Goal: Task Accomplishment & Management: Manage account settings

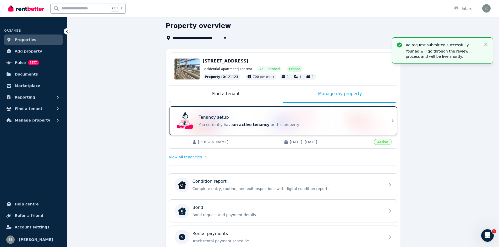
scroll to position [26, 0]
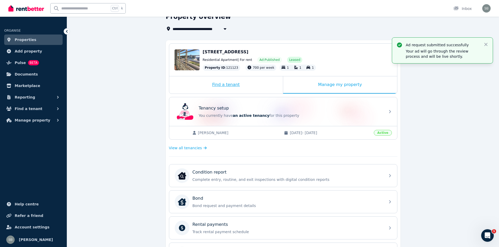
click at [249, 86] on div "Find a tenant" at bounding box center [226, 84] width 114 height 17
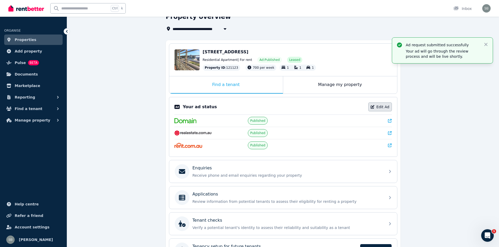
click at [383, 108] on link "Edit Ad" at bounding box center [380, 107] width 24 height 9
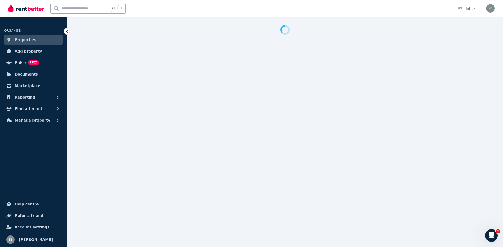
select select "**"
select select "**********"
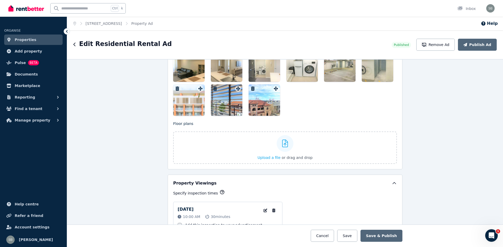
scroll to position [733, 0]
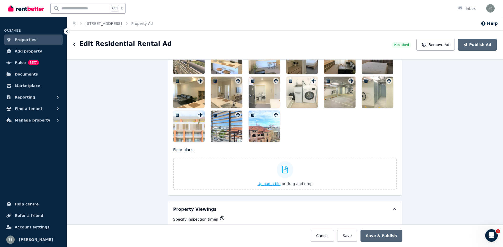
click at [283, 172] on icon at bounding box center [285, 170] width 6 height 8
click at [0, 0] on input "Upload a file or drag and drop" at bounding box center [0, 0] width 0 height 0
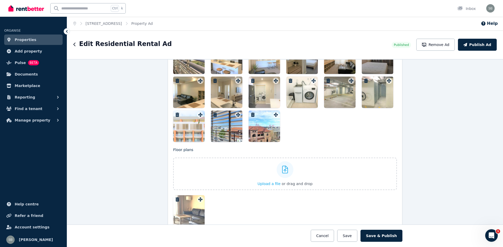
click at [195, 212] on div at bounding box center [188, 211] width 31 height 31
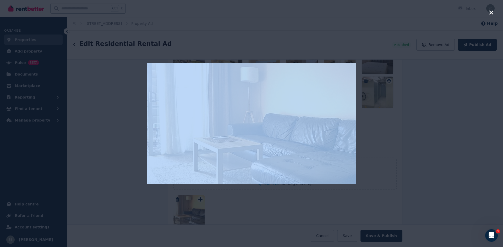
click at [195, 212] on div at bounding box center [252, 123] width 302 height 247
click at [198, 212] on div at bounding box center [252, 123] width 302 height 247
click at [193, 212] on div at bounding box center [252, 123] width 302 height 247
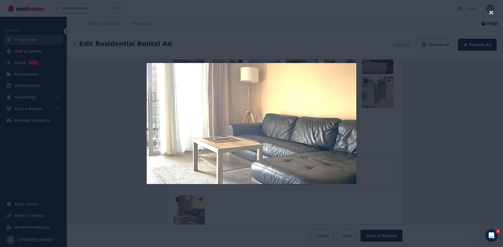
click at [197, 216] on div at bounding box center [252, 123] width 302 height 247
click at [236, 212] on div at bounding box center [252, 123] width 302 height 247
click at [376, 133] on div at bounding box center [252, 123] width 302 height 247
click at [324, 82] on img at bounding box center [251, 123] width 209 height 121
click at [102, 149] on div at bounding box center [252, 123] width 302 height 247
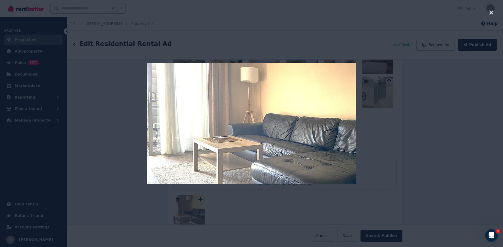
click at [197, 201] on div at bounding box center [252, 123] width 302 height 247
click at [188, 216] on div at bounding box center [252, 123] width 302 height 247
drag, startPoint x: 341, startPoint y: 135, endPoint x: 286, endPoint y: 202, distance: 86.4
click at [286, 202] on div at bounding box center [252, 123] width 302 height 247
click at [294, 148] on img at bounding box center [251, 123] width 209 height 121
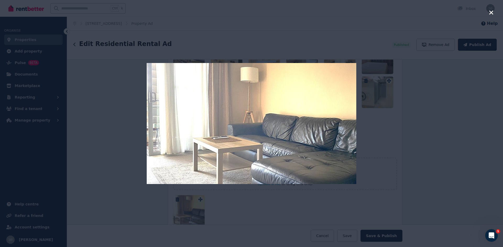
click at [295, 148] on img at bounding box center [251, 123] width 209 height 121
drag, startPoint x: 87, startPoint y: 116, endPoint x: 96, endPoint y: 118, distance: 8.6
click at [90, 117] on div at bounding box center [251, 123] width 503 height 247
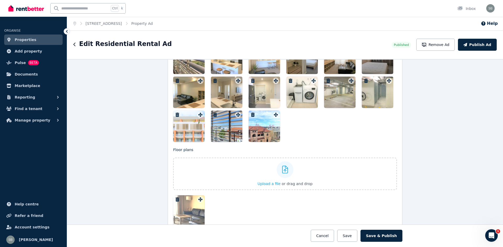
drag, startPoint x: 263, startPoint y: 131, endPoint x: 272, endPoint y: 132, distance: 8.7
click at [272, 132] on div at bounding box center [263, 126] width 31 height 31
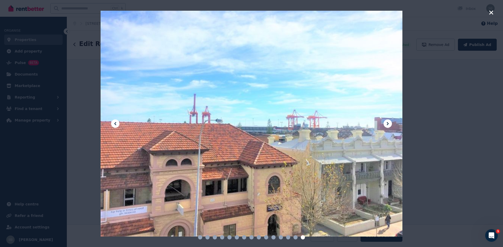
click at [492, 15] on icon "button" at bounding box center [491, 12] width 5 height 6
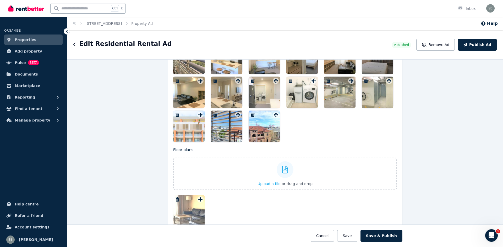
drag, startPoint x: 196, startPoint y: 213, endPoint x: 220, endPoint y: 210, distance: 25.0
click at [220, 210] on div at bounding box center [285, 211] width 224 height 31
drag, startPoint x: 266, startPoint y: 131, endPoint x: 268, endPoint y: 143, distance: 12.1
click at [268, 143] on div "Photos Upload a file or drag and drop To pick up a draggable item, press the sp…" at bounding box center [285, 111] width 224 height 232
click at [308, 126] on div at bounding box center [285, 92] width 224 height 99
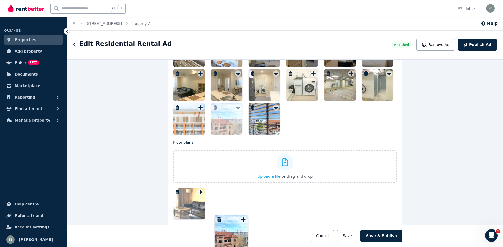
scroll to position [748, 0]
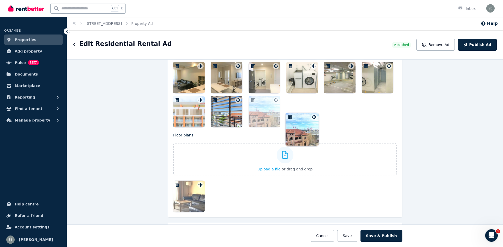
drag, startPoint x: 275, startPoint y: 117, endPoint x: 314, endPoint y: 112, distance: 39.9
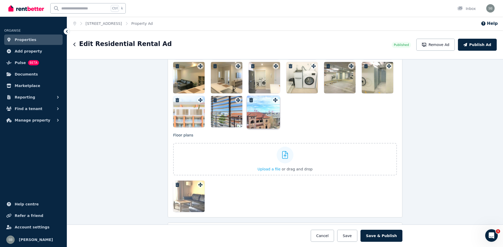
click at [314, 112] on div "Photos Upload a file or drag and drop To pick up a draggable item, press the sp…" at bounding box center [285, 54] width 224 height 148
drag, startPoint x: 187, startPoint y: 193, endPoint x: 200, endPoint y: 196, distance: 13.0
click at [200, 196] on div at bounding box center [188, 196] width 31 height 31
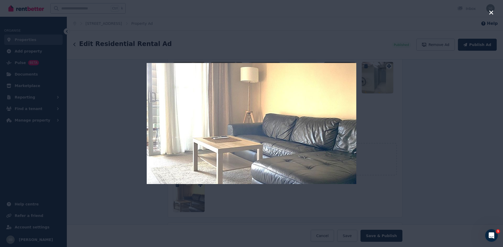
click at [192, 199] on div at bounding box center [252, 123] width 302 height 247
click at [313, 121] on img at bounding box center [251, 123] width 209 height 121
click at [387, 123] on div at bounding box center [252, 123] width 302 height 247
click at [224, 107] on img at bounding box center [251, 123] width 209 height 121
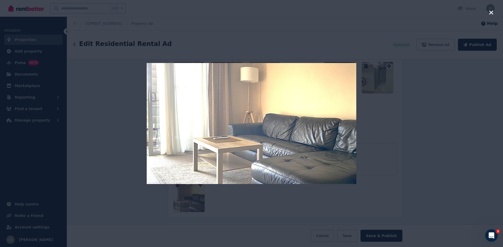
drag, startPoint x: 68, startPoint y: 151, endPoint x: 73, endPoint y: 148, distance: 5.2
click at [69, 151] on div at bounding box center [251, 123] width 503 height 247
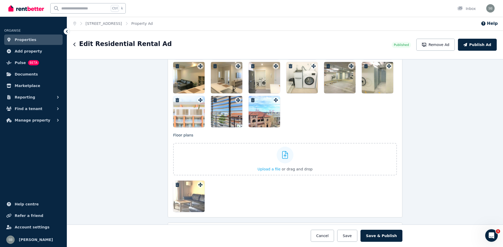
drag, startPoint x: 188, startPoint y: 189, endPoint x: 206, endPoint y: 194, distance: 19.2
click at [207, 194] on div at bounding box center [285, 196] width 224 height 31
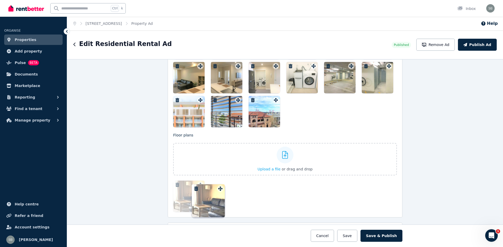
drag, startPoint x: 199, startPoint y: 187, endPoint x: 308, endPoint y: 133, distance: 121.4
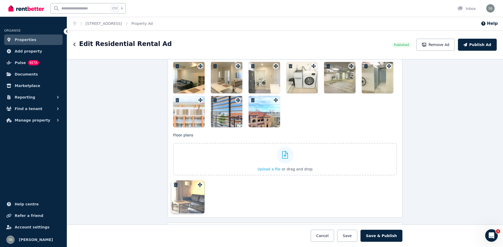
click at [307, 134] on div "Floor plans Upload a file or drag and drop Uploaded " lounge freo.jpg " To pick…" at bounding box center [285, 173] width 224 height 80
drag, startPoint x: 337, startPoint y: 106, endPoint x: 331, endPoint y: 111, distance: 7.9
click at [334, 110] on div at bounding box center [285, 77] width 224 height 99
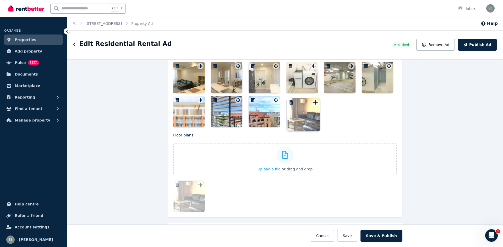
drag, startPoint x: 198, startPoint y: 185, endPoint x: 314, endPoint y: 98, distance: 145.2
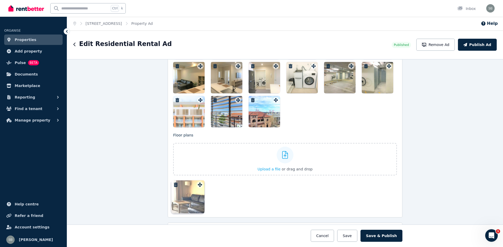
click at [314, 133] on div "Floor plans Upload a file or drag and drop Uploaded " lounge freo.jpg " To pick…" at bounding box center [285, 173] width 224 height 80
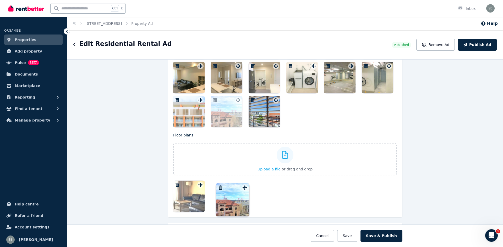
drag, startPoint x: 274, startPoint y: 102, endPoint x: 244, endPoint y: 185, distance: 88.4
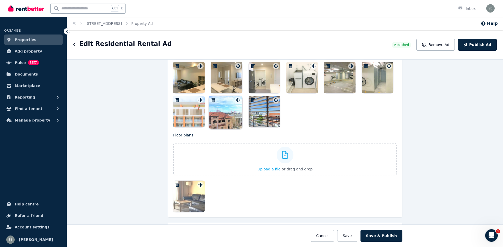
click at [244, 128] on div "Photos Upload a file or drag and drop To pick up a draggable item, press the sp…" at bounding box center [285, 54] width 224 height 148
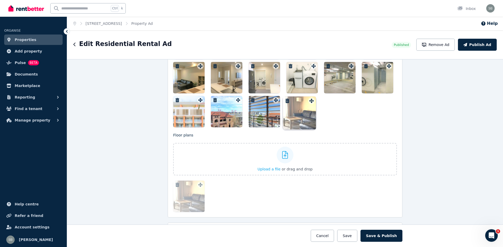
drag, startPoint x: 199, startPoint y: 185, endPoint x: 311, endPoint y: 97, distance: 143.0
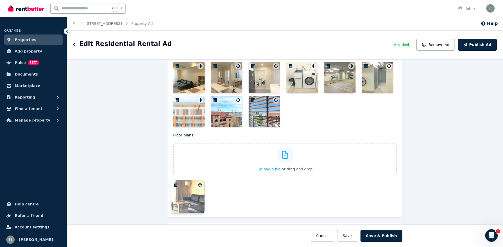
click at [311, 133] on div "Floor plans Upload a file or drag and drop Uploaded " lounge freo.jpg " To pick…" at bounding box center [285, 173] width 224 height 80
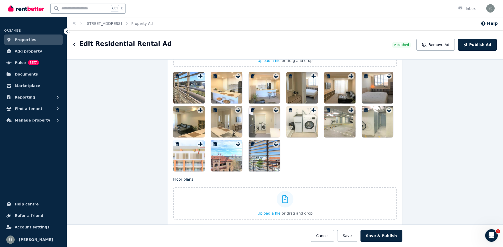
scroll to position [695, 0]
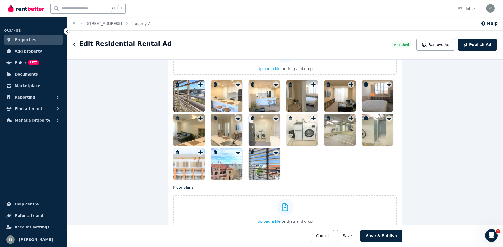
click at [337, 101] on div at bounding box center [339, 95] width 31 height 31
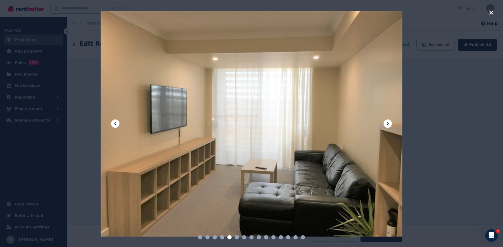
click at [387, 123] on icon at bounding box center [387, 123] width 2 height 3
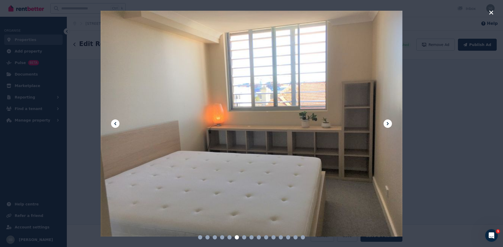
click at [387, 123] on icon at bounding box center [387, 123] width 2 height 3
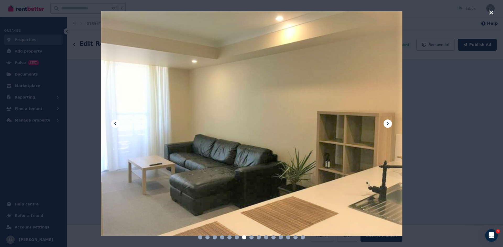
click at [387, 123] on icon at bounding box center [387, 123] width 2 height 3
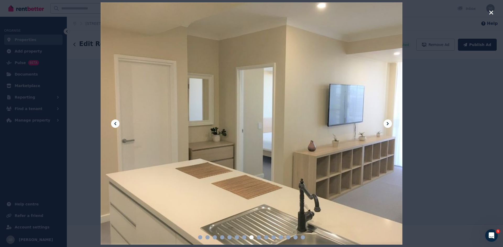
click at [387, 123] on icon at bounding box center [387, 123] width 2 height 3
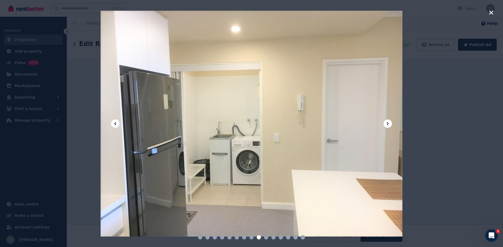
click at [387, 123] on icon at bounding box center [387, 123] width 2 height 3
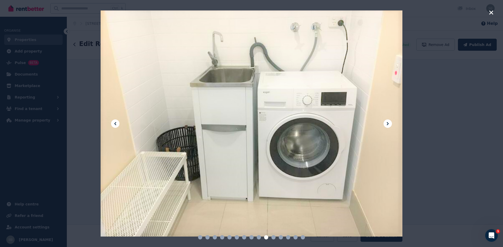
click at [387, 123] on icon at bounding box center [387, 123] width 2 height 3
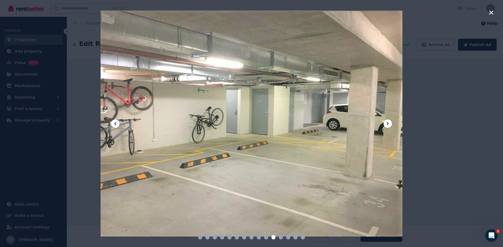
click at [387, 123] on icon at bounding box center [387, 123] width 2 height 3
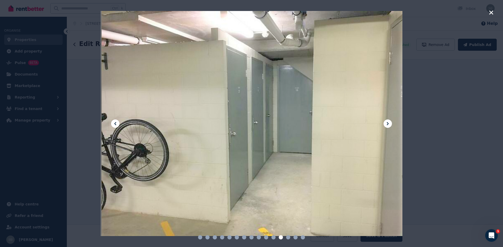
click at [387, 123] on icon at bounding box center [387, 123] width 2 height 3
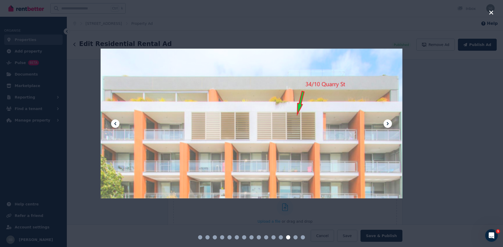
click at [387, 123] on icon at bounding box center [387, 123] width 2 height 3
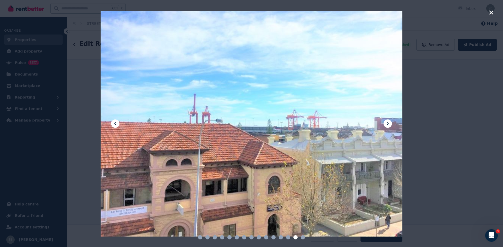
click at [387, 123] on icon at bounding box center [387, 123] width 2 height 3
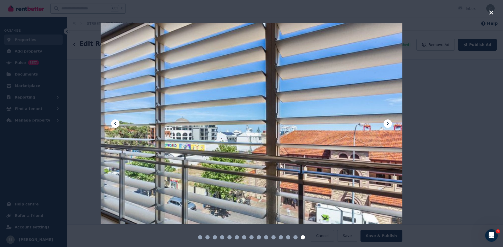
click at [388, 123] on icon at bounding box center [387, 123] width 2 height 3
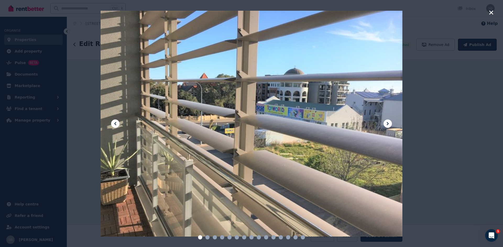
click at [388, 123] on icon at bounding box center [387, 123] width 2 height 3
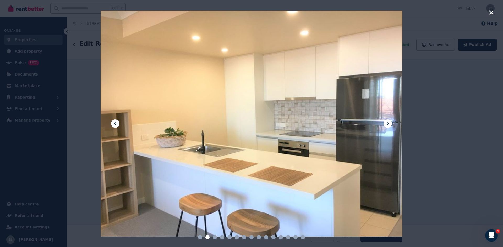
click at [388, 123] on icon at bounding box center [387, 123] width 2 height 3
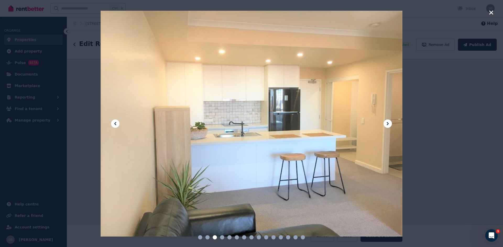
click at [388, 123] on icon at bounding box center [387, 123] width 2 height 3
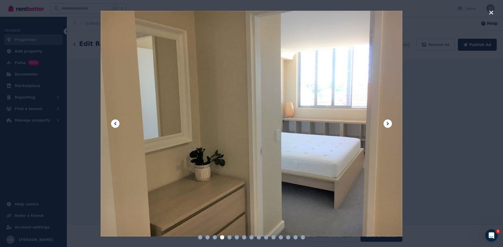
click at [388, 123] on icon at bounding box center [387, 123] width 2 height 3
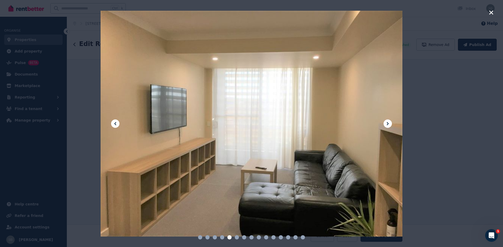
click at [388, 123] on icon at bounding box center [387, 123] width 2 height 3
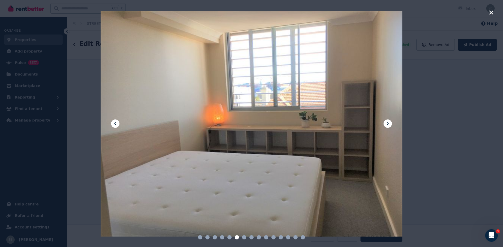
click at [118, 124] on icon at bounding box center [115, 124] width 6 height 6
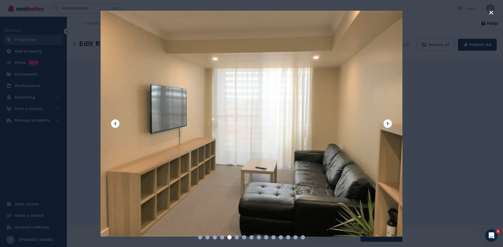
click at [388, 124] on icon at bounding box center [387, 123] width 2 height 3
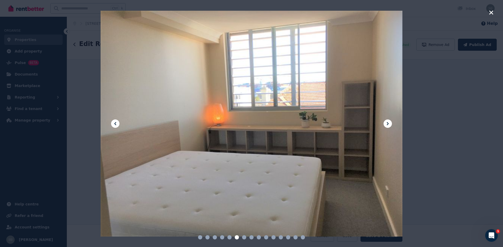
click at [388, 124] on icon at bounding box center [387, 123] width 2 height 3
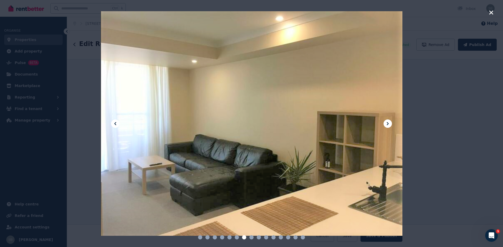
click at [388, 124] on icon at bounding box center [387, 123] width 2 height 3
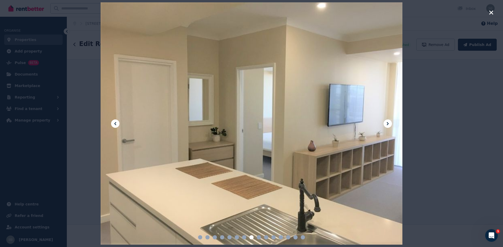
click at [388, 124] on icon at bounding box center [387, 123] width 2 height 3
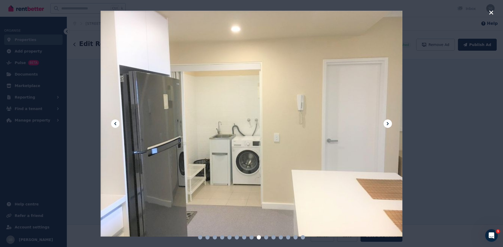
click at [388, 124] on icon at bounding box center [387, 123] width 2 height 3
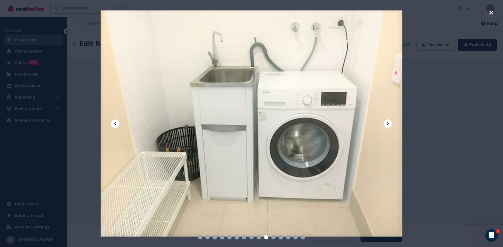
click at [388, 124] on icon at bounding box center [387, 123] width 2 height 3
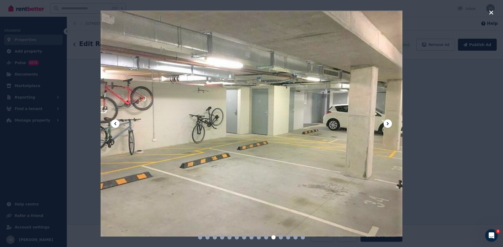
click at [388, 124] on icon at bounding box center [387, 123] width 2 height 3
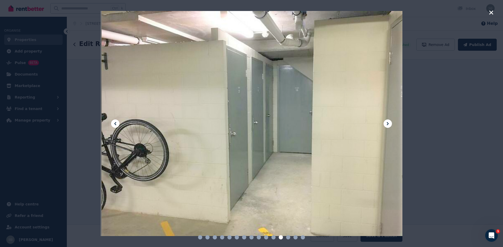
click at [388, 124] on icon at bounding box center [387, 123] width 2 height 3
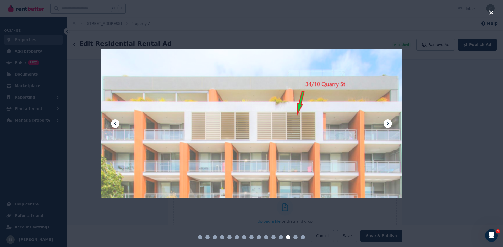
click at [388, 124] on icon at bounding box center [387, 123] width 2 height 3
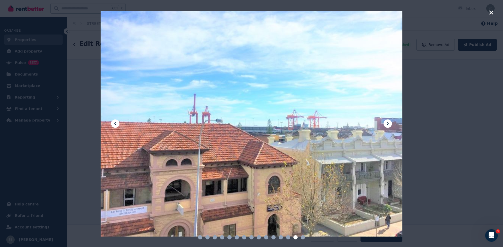
click at [388, 124] on icon at bounding box center [387, 123] width 2 height 3
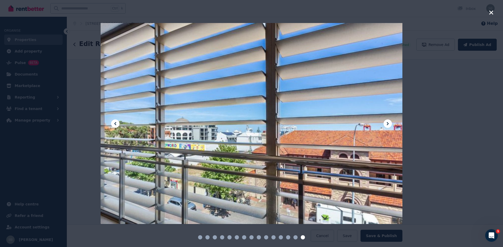
click at [490, 13] on icon "button" at bounding box center [491, 12] width 5 height 6
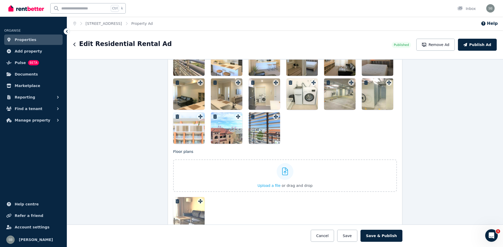
scroll to position [826, 0]
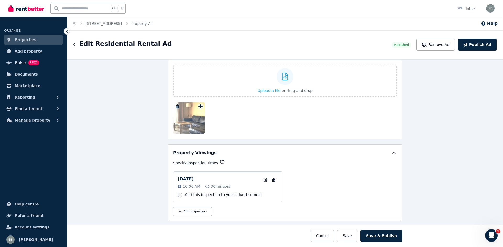
click at [175, 105] on icon "button" at bounding box center [177, 106] width 4 height 4
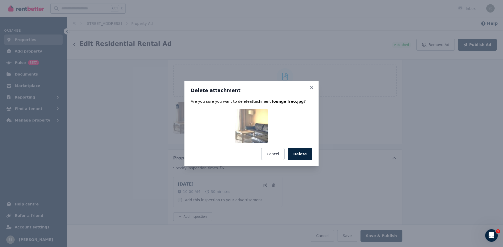
drag, startPoint x: 305, startPoint y: 153, endPoint x: 315, endPoint y: 148, distance: 11.4
click at [306, 153] on button "Delete" at bounding box center [299, 154] width 25 height 12
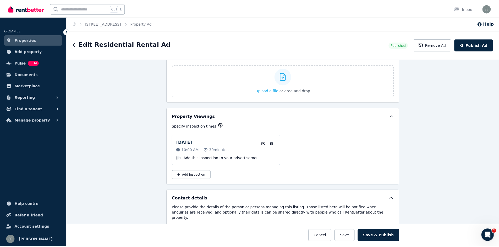
scroll to position [895, 0]
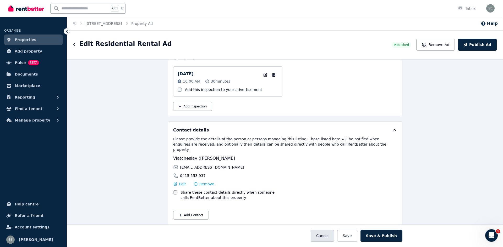
click at [334, 238] on button "Cancel" at bounding box center [322, 236] width 23 height 12
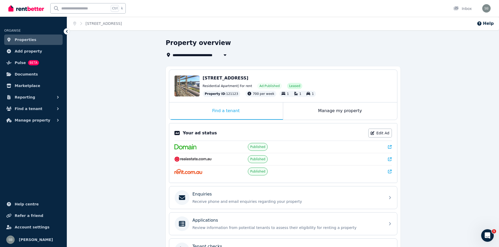
click at [390, 147] on icon at bounding box center [390, 147] width 4 height 4
click at [390, 171] on icon at bounding box center [390, 172] width 4 height 4
